Goal: Task Accomplishment & Management: Use online tool/utility

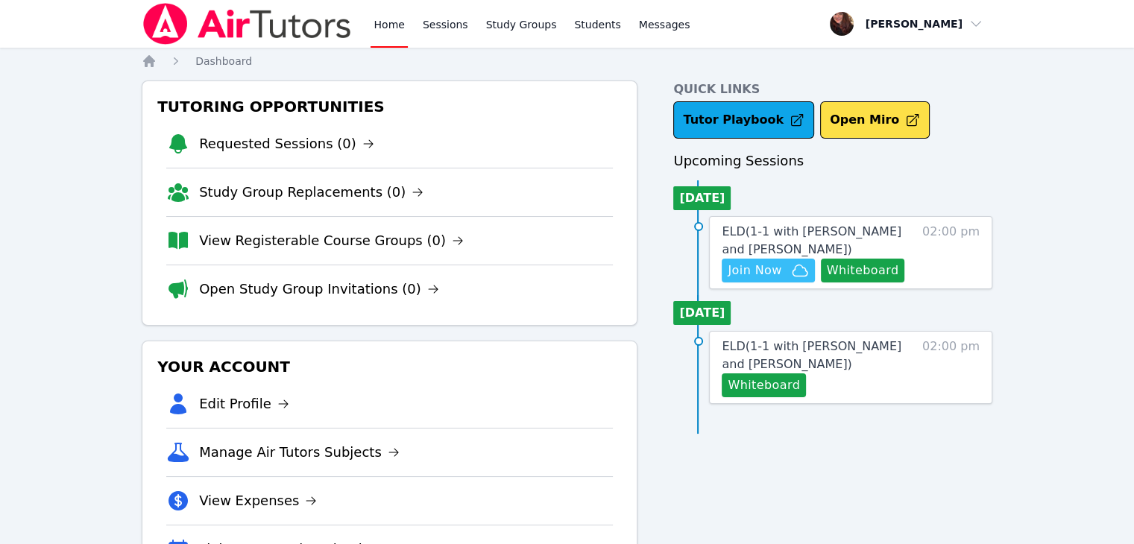
click at [752, 271] on span "Join Now" at bounding box center [755, 271] width 54 height 18
click at [455, 19] on link "Sessions" at bounding box center [445, 24] width 51 height 48
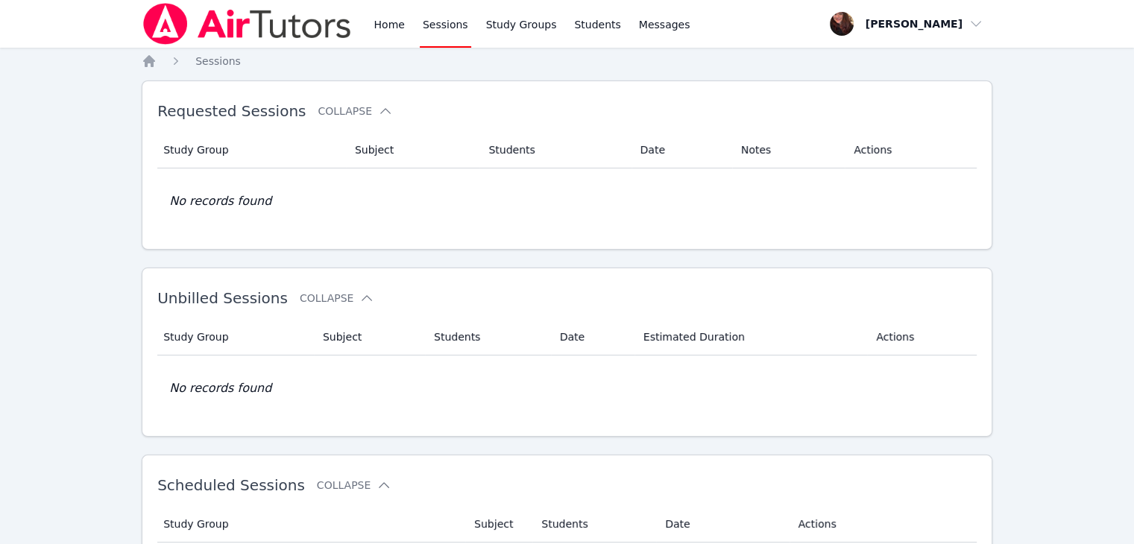
scroll to position [260, 0]
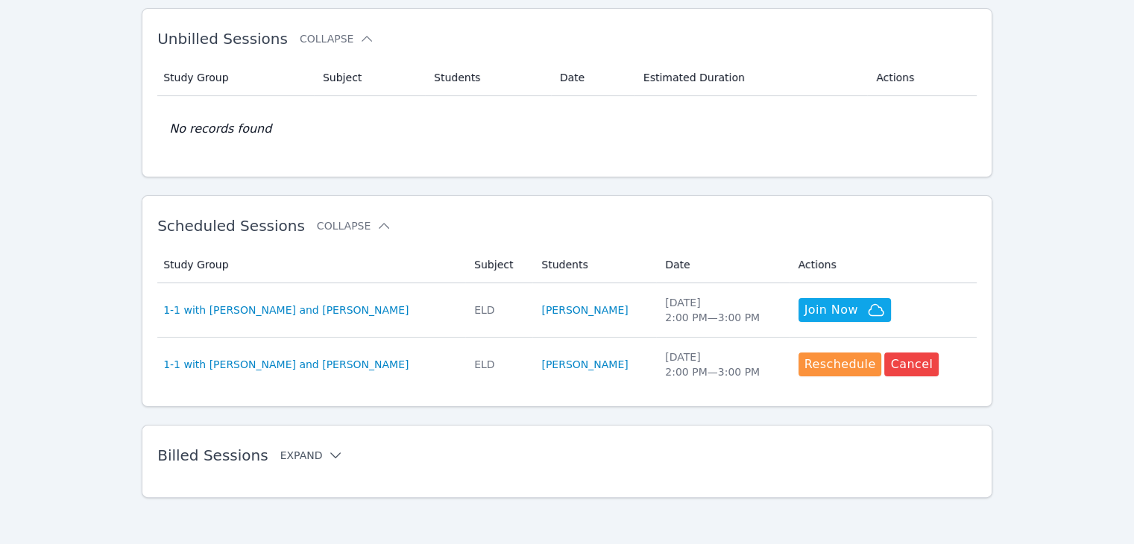
click at [328, 459] on icon at bounding box center [335, 455] width 15 height 15
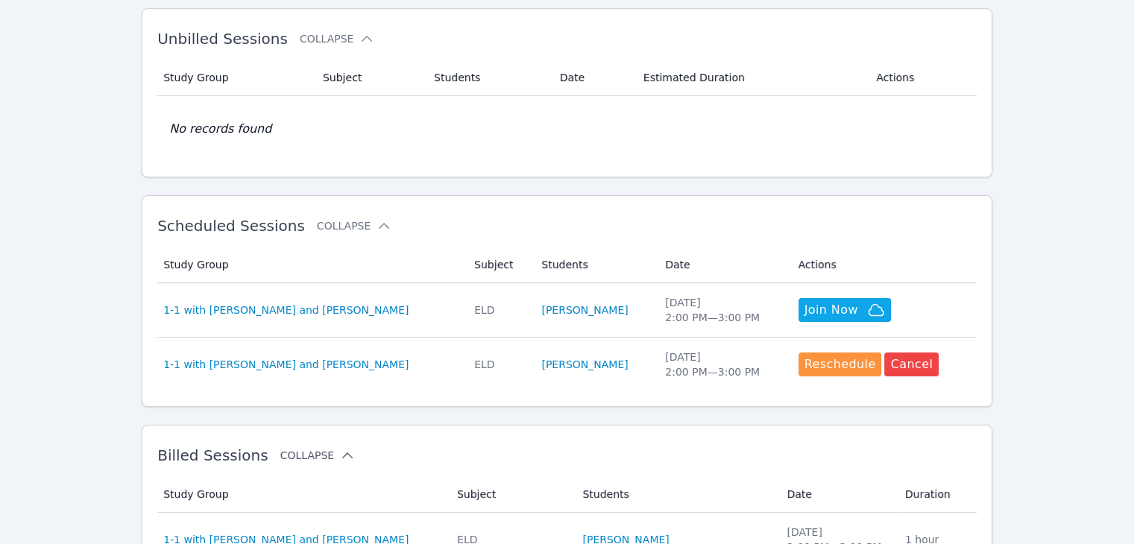
scroll to position [633, 0]
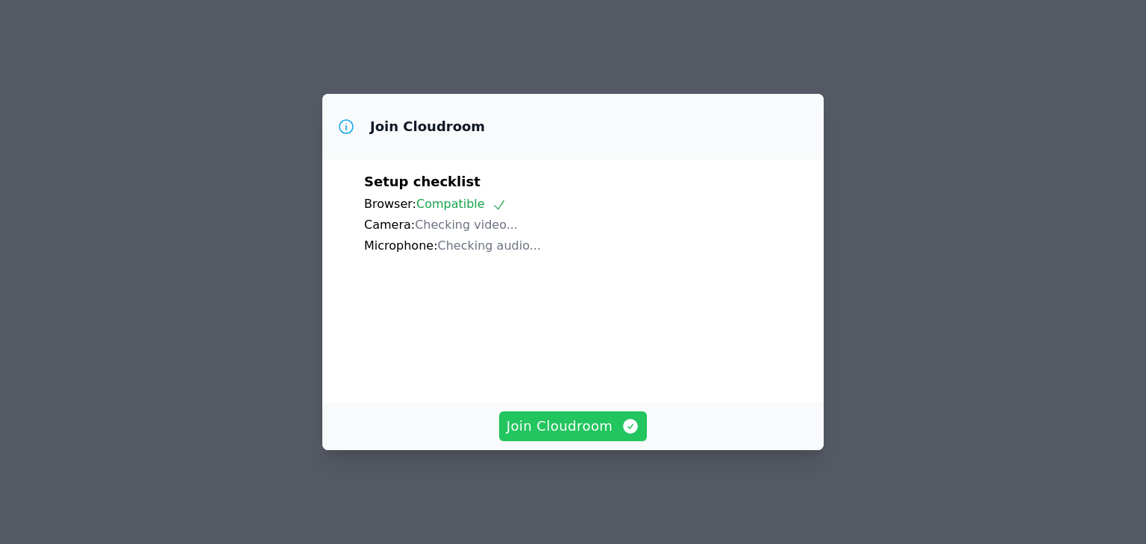
click at [564, 442] on button "Join Cloudroom" at bounding box center [573, 427] width 148 height 30
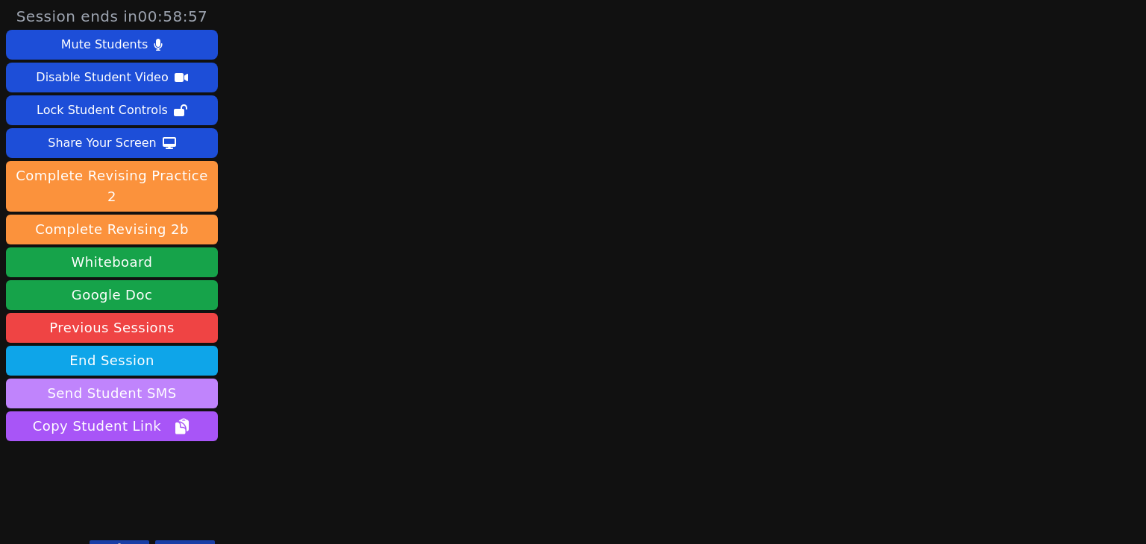
click at [177, 379] on button "Send Student SMS" at bounding box center [112, 394] width 212 height 30
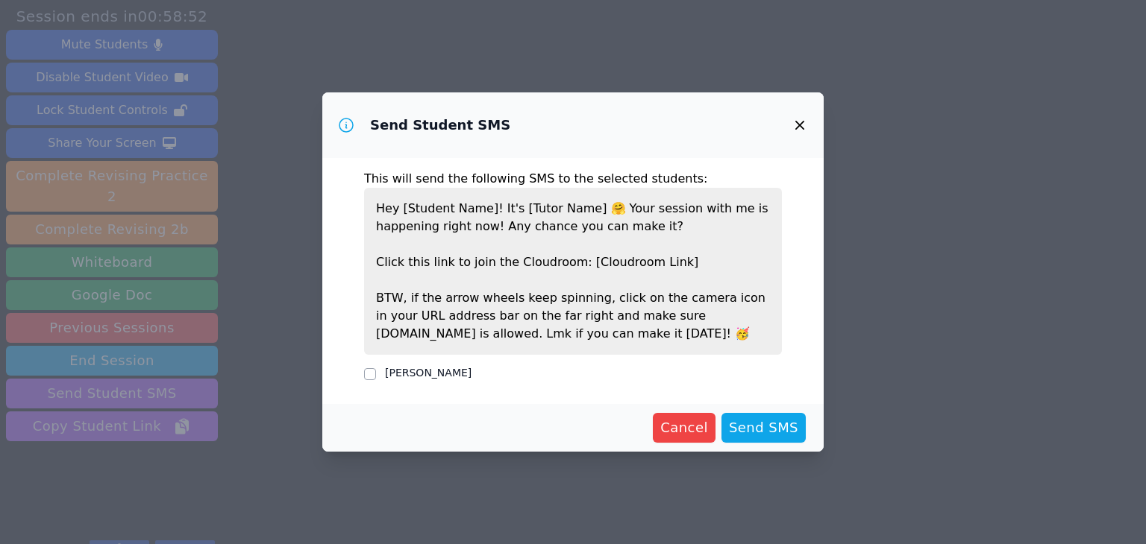
click at [377, 377] on div "Jason Aguinada" at bounding box center [573, 374] width 418 height 18
click at [372, 374] on input "Jason Aguinada" at bounding box center [370, 374] width 12 height 12
checkbox input "true"
click at [767, 430] on span "Send SMS" at bounding box center [763, 428] width 69 height 21
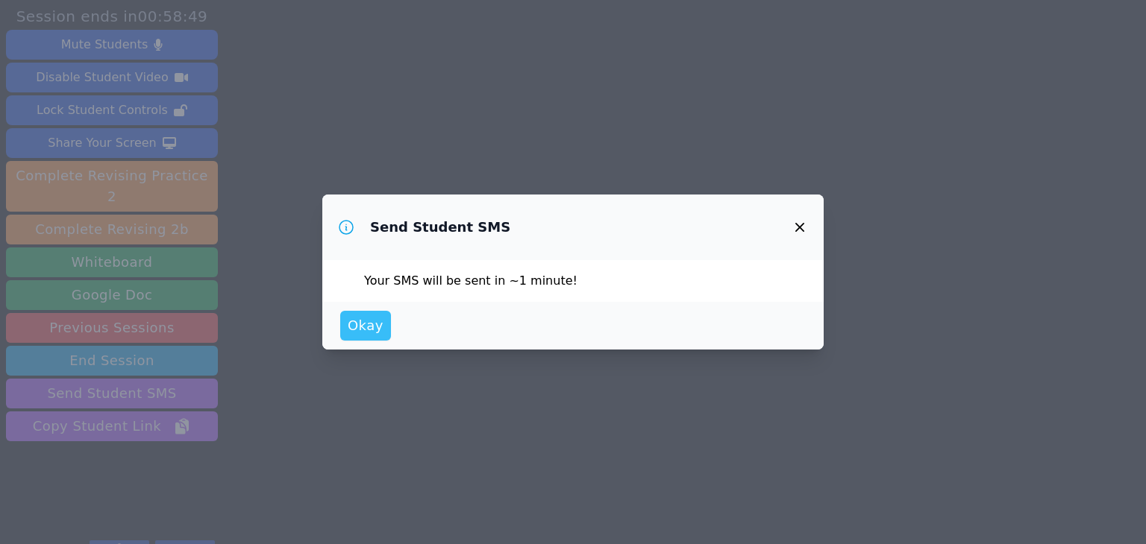
click at [375, 320] on span "Okay" at bounding box center [366, 326] width 36 height 21
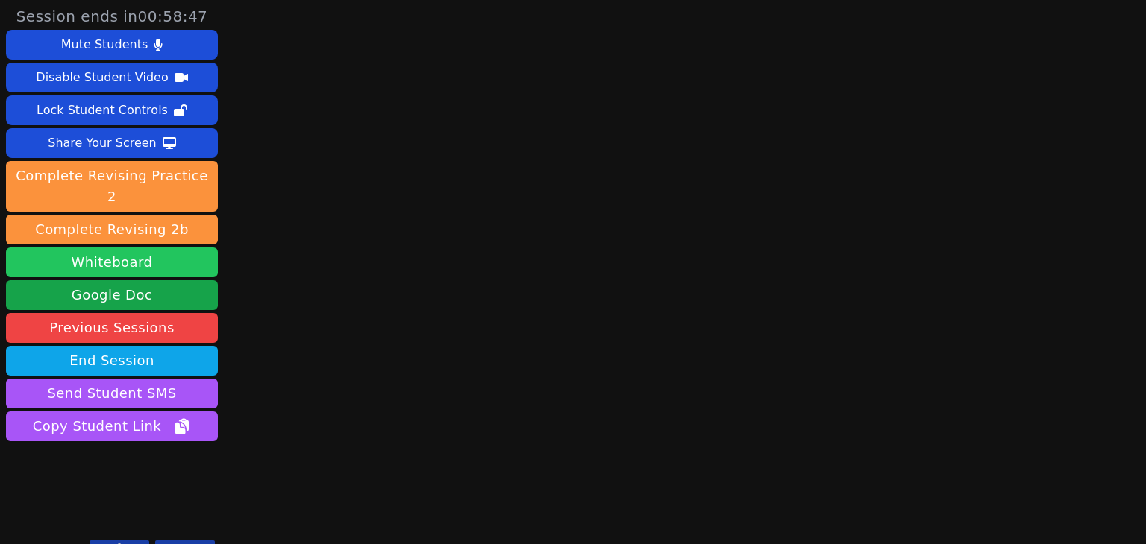
click at [138, 248] on button "Whiteboard" at bounding box center [112, 263] width 212 height 30
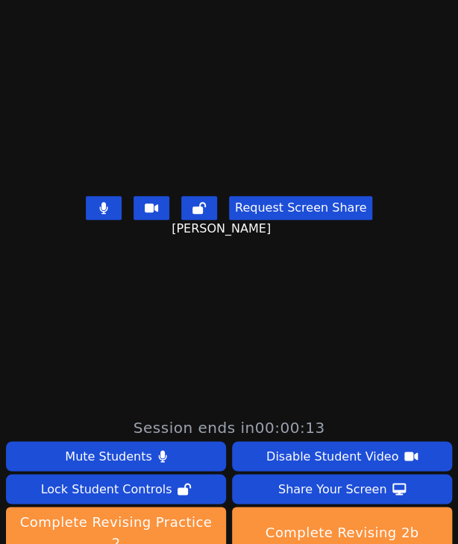
scroll to position [373, 0]
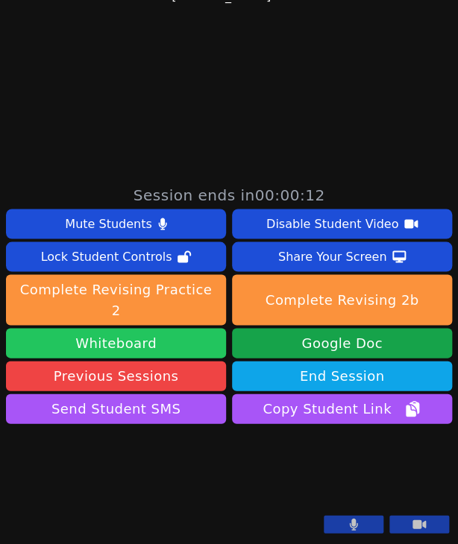
click at [155, 328] on button "Whiteboard" at bounding box center [116, 343] width 220 height 30
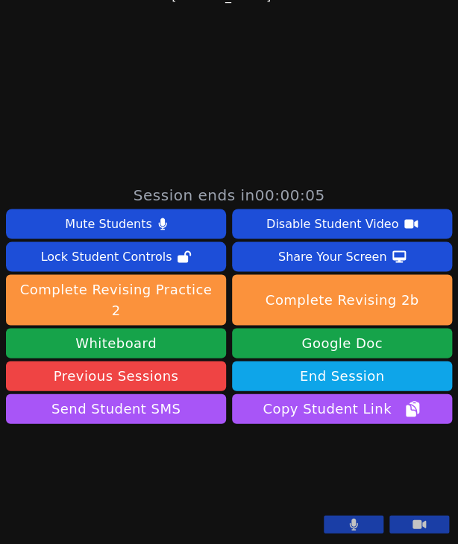
scroll to position [477, 0]
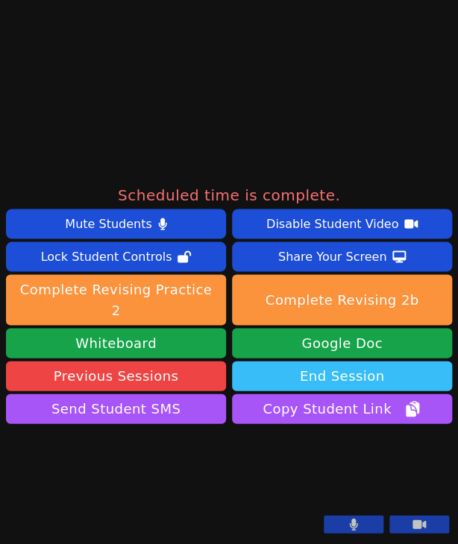
click at [336, 361] on button "End Session" at bounding box center [342, 376] width 220 height 30
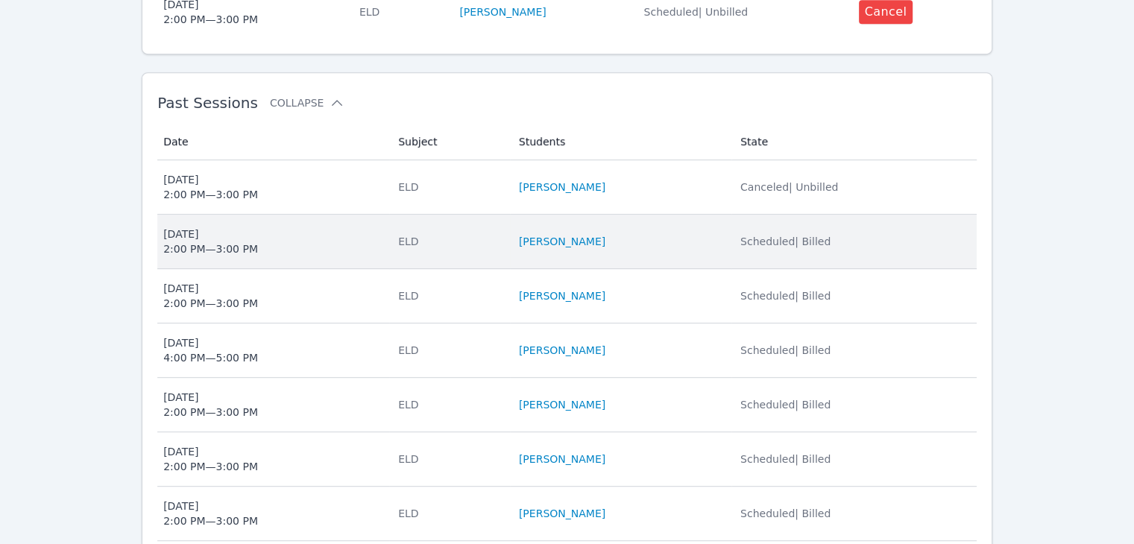
scroll to position [746, 0]
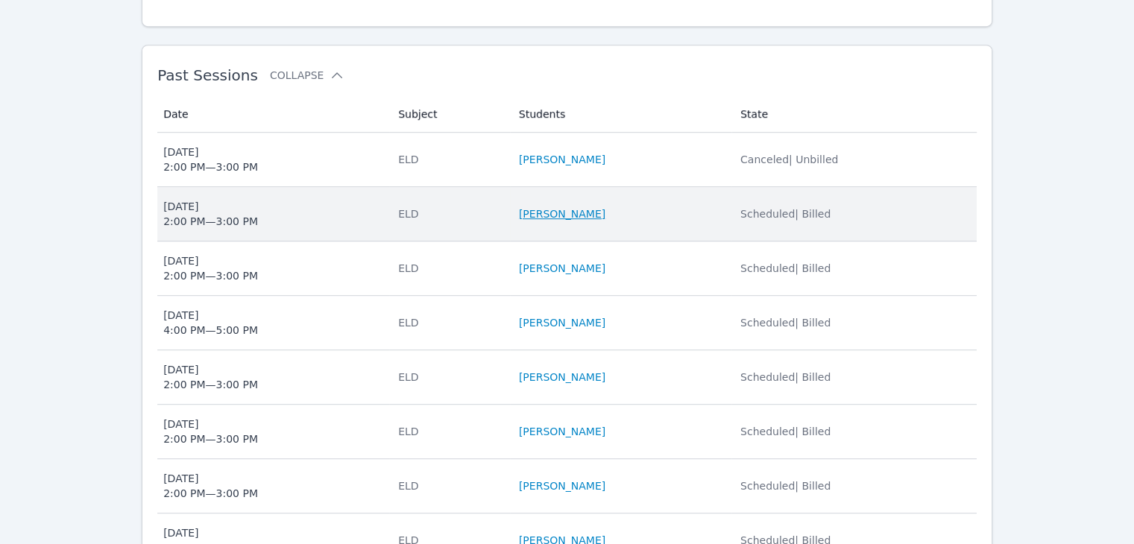
click at [558, 207] on link "[PERSON_NAME]" at bounding box center [562, 214] width 87 height 15
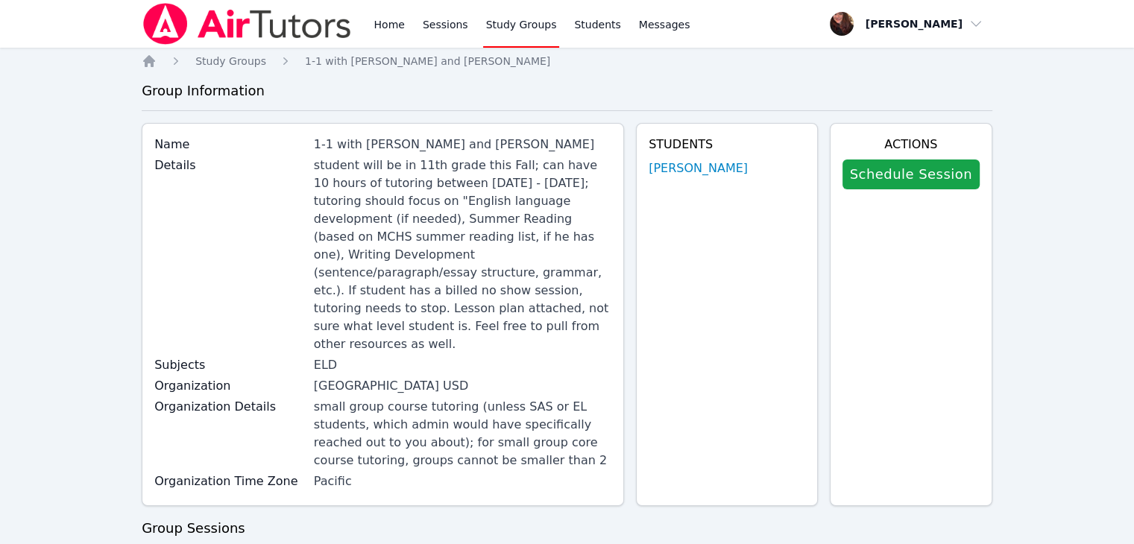
scroll to position [746, 0]
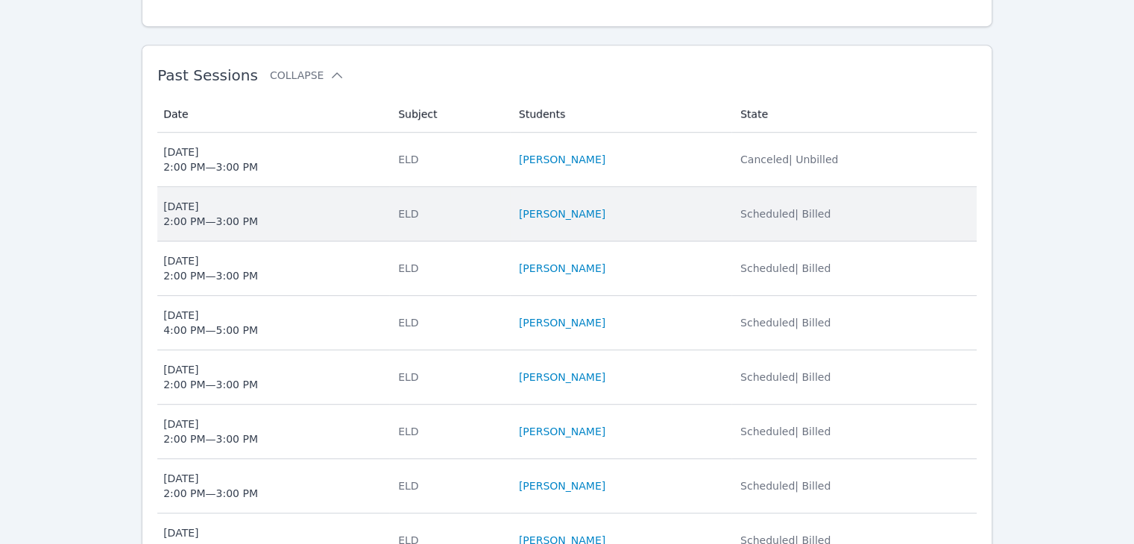
click at [219, 199] on div "Mon Jul 28 2:00 PM — 3:00 PM" at bounding box center [210, 214] width 95 height 30
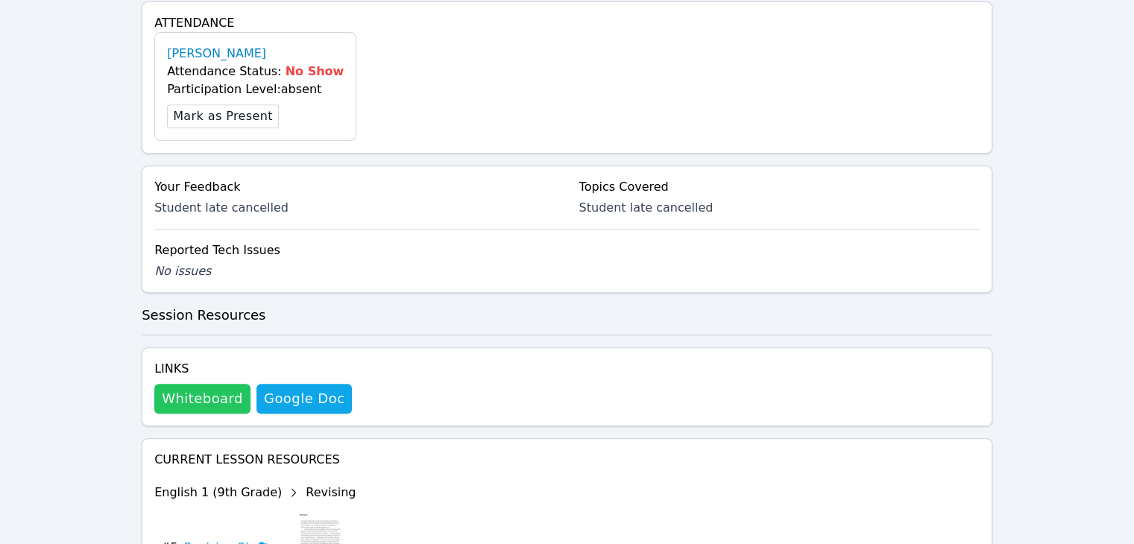
scroll to position [671, 0]
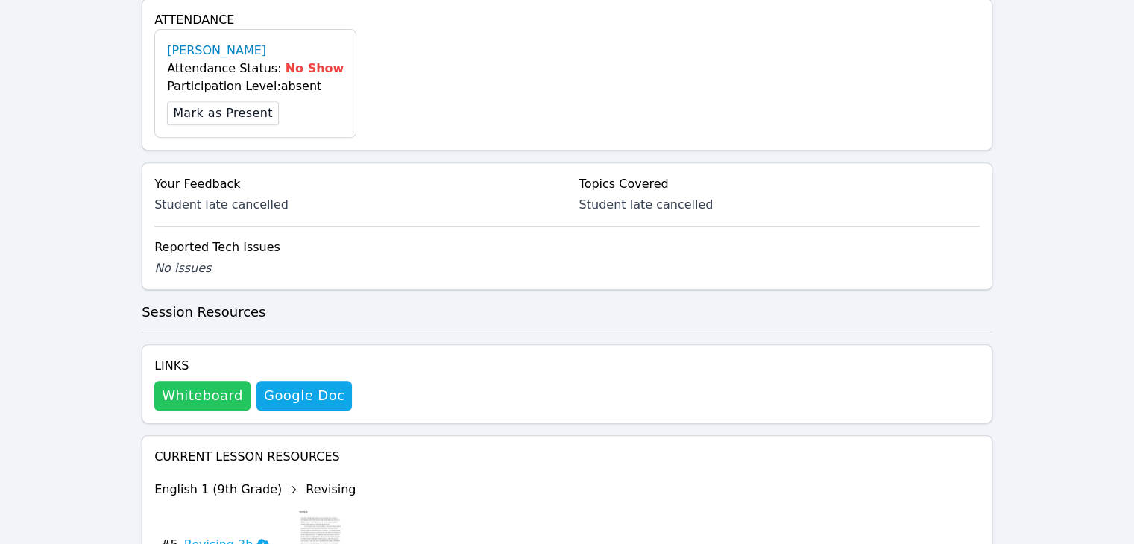
click at [206, 381] on button "Whiteboard" at bounding box center [202, 396] width 96 height 30
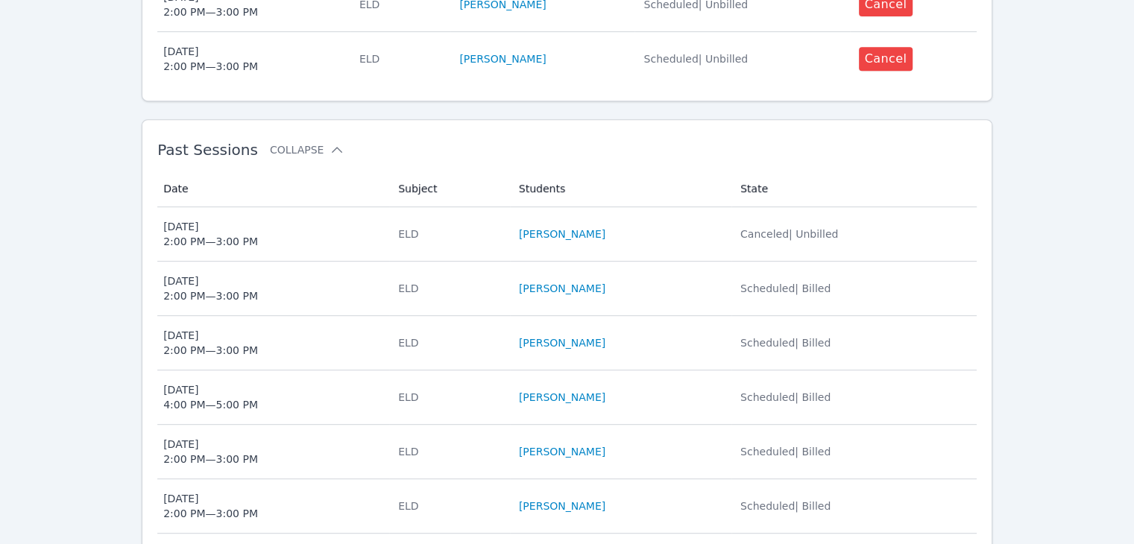
scroll to position [746, 0]
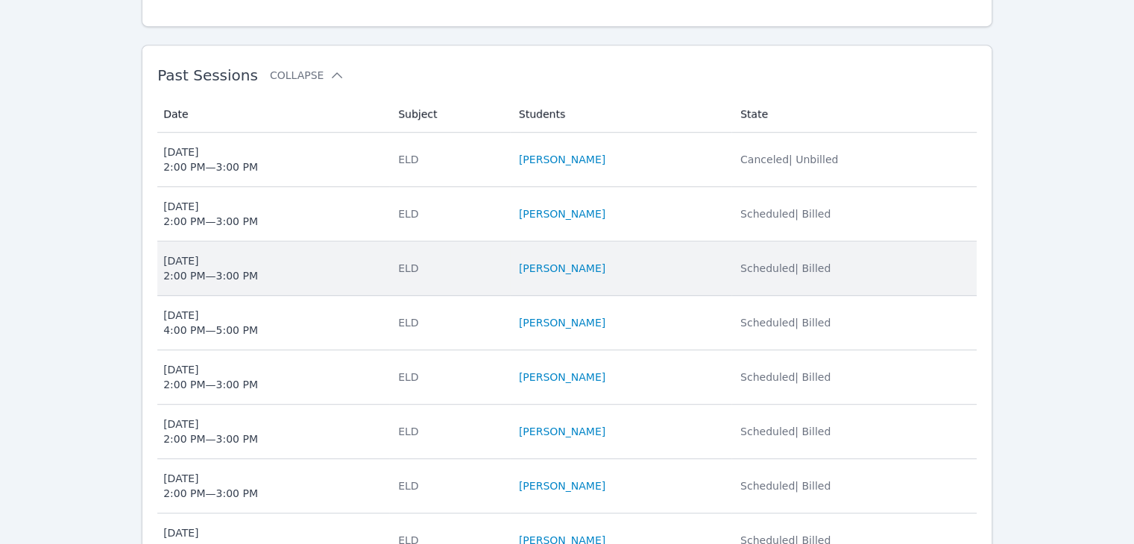
click at [337, 254] on span "Wed Jul 23 2:00 PM — 3:00 PM" at bounding box center [271, 269] width 217 height 30
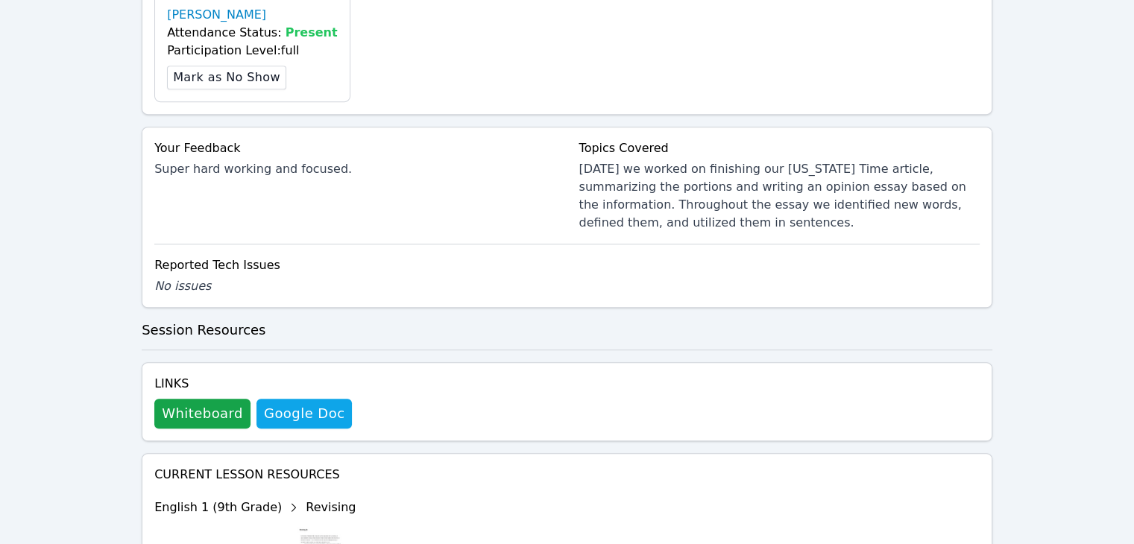
scroll to position [746, 0]
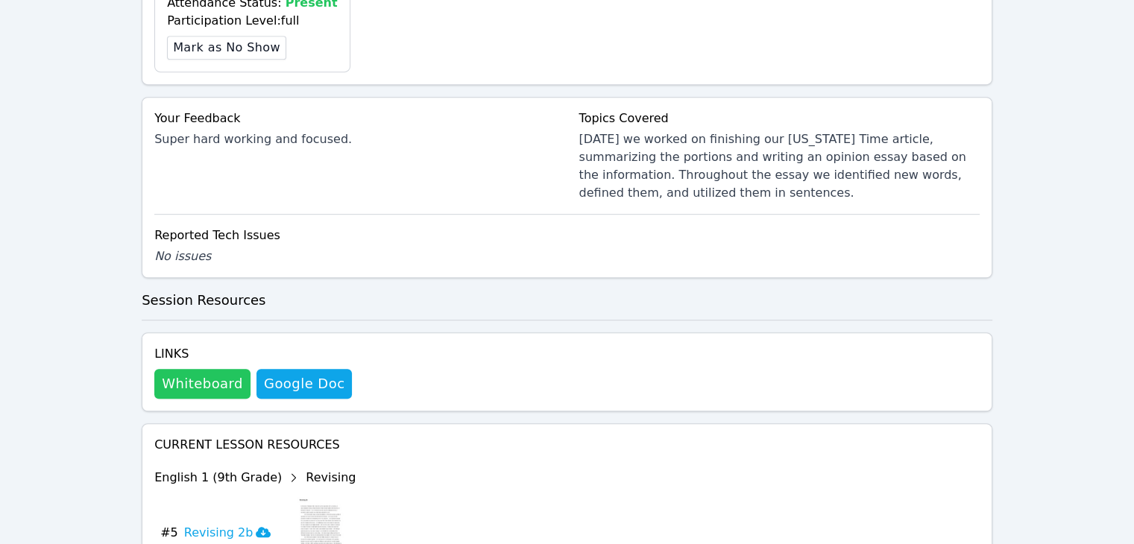
click at [204, 369] on button "Whiteboard" at bounding box center [202, 384] width 96 height 30
